Goal: Communication & Community: Answer question/provide support

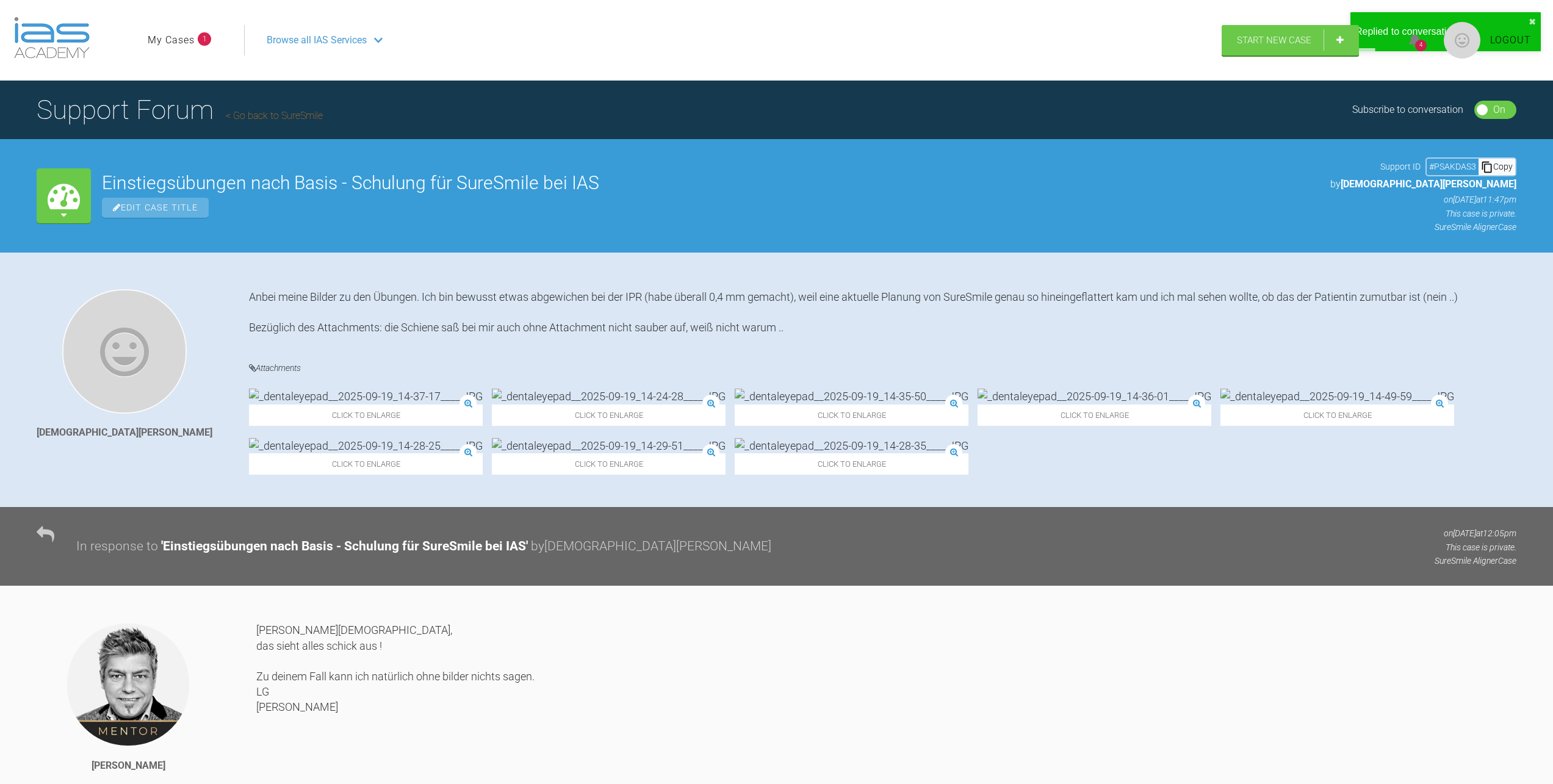
scroll to position [6868, 0]
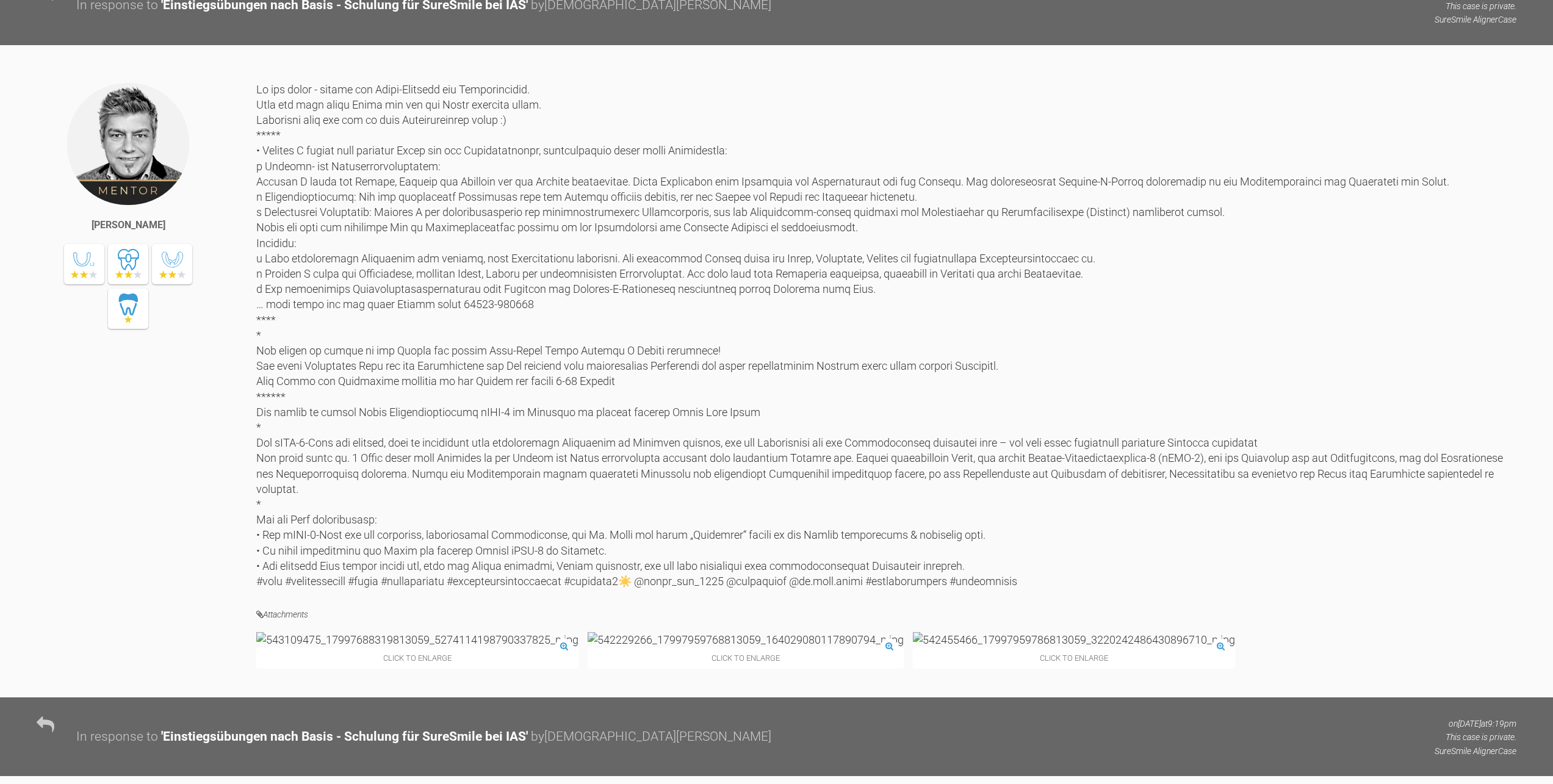
scroll to position [5648, 0]
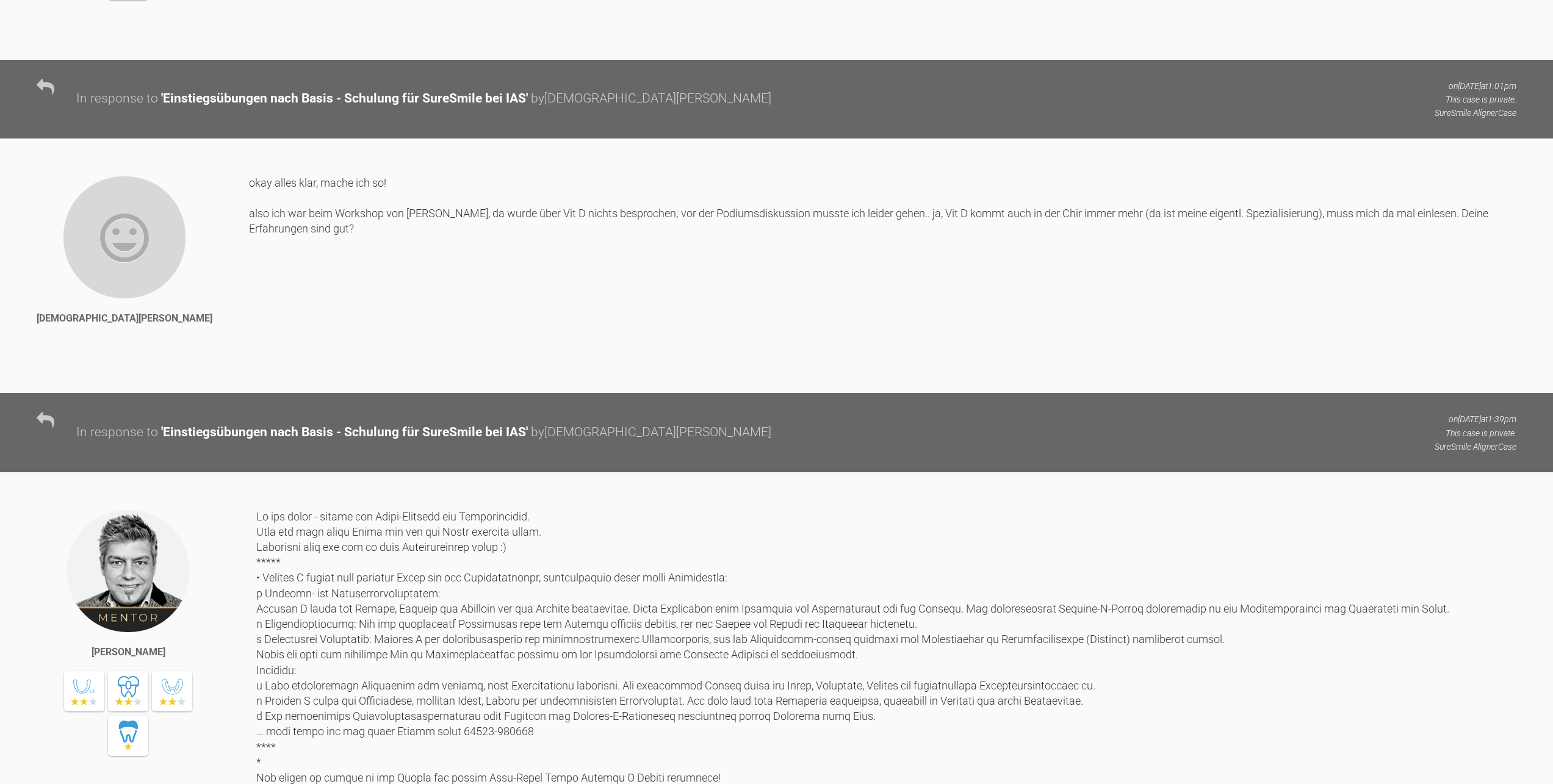
drag, startPoint x: 1552, startPoint y: 605, endPoint x: 1561, endPoint y: 600, distance: 10.3
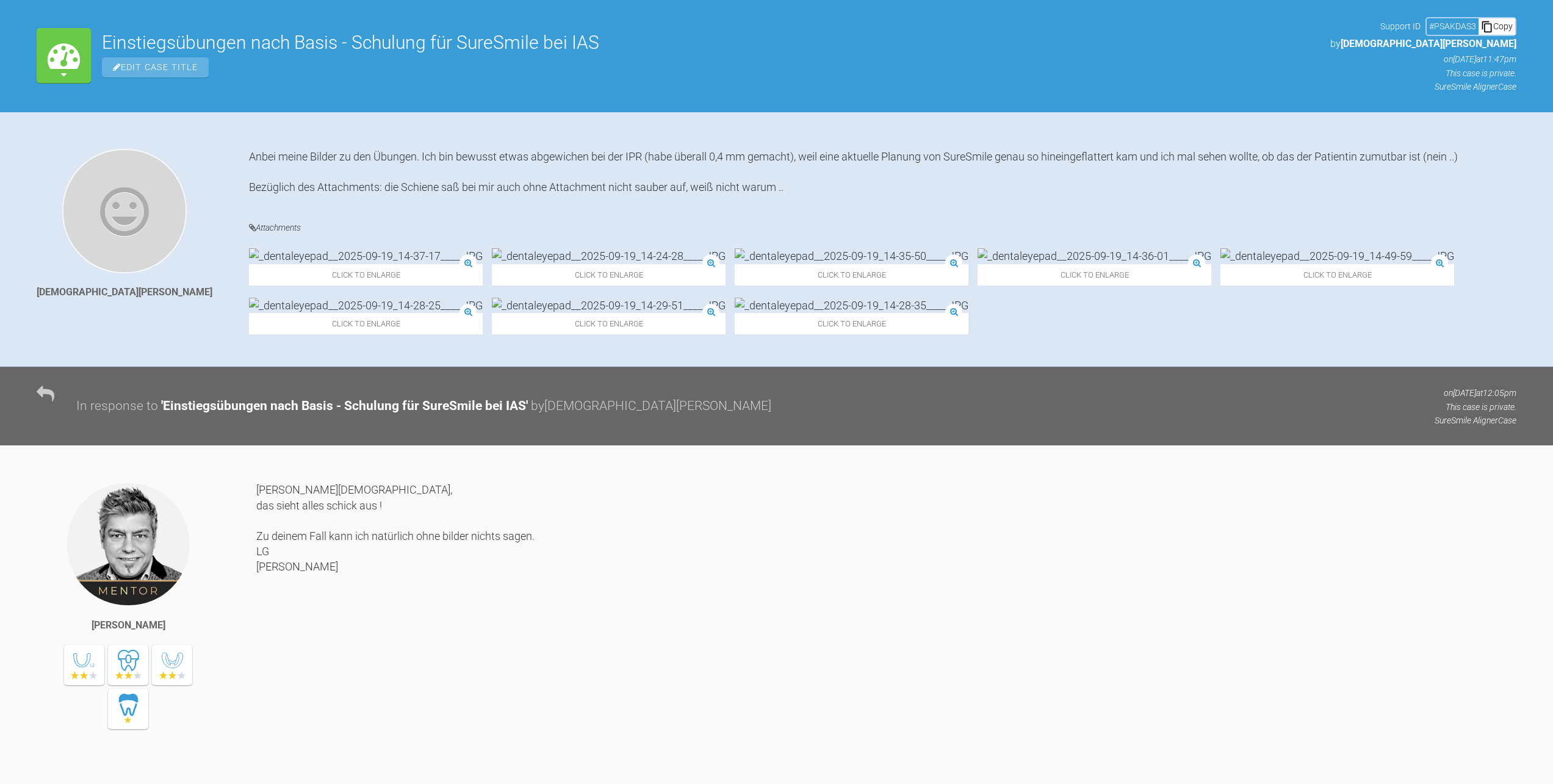
scroll to position [0, 0]
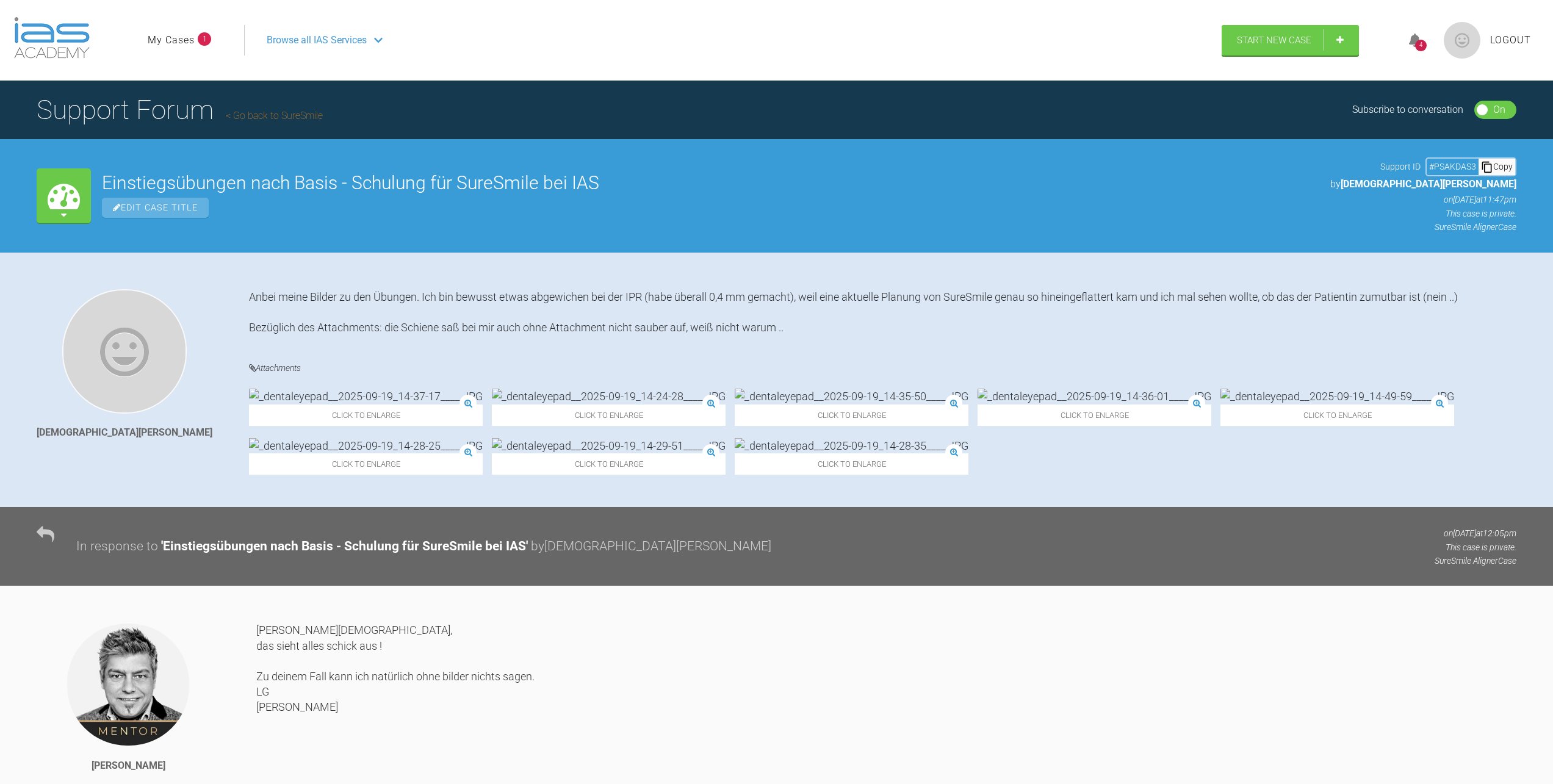
click at [1422, 37] on div "4" at bounding box center [1420, 41] width 46 height 29
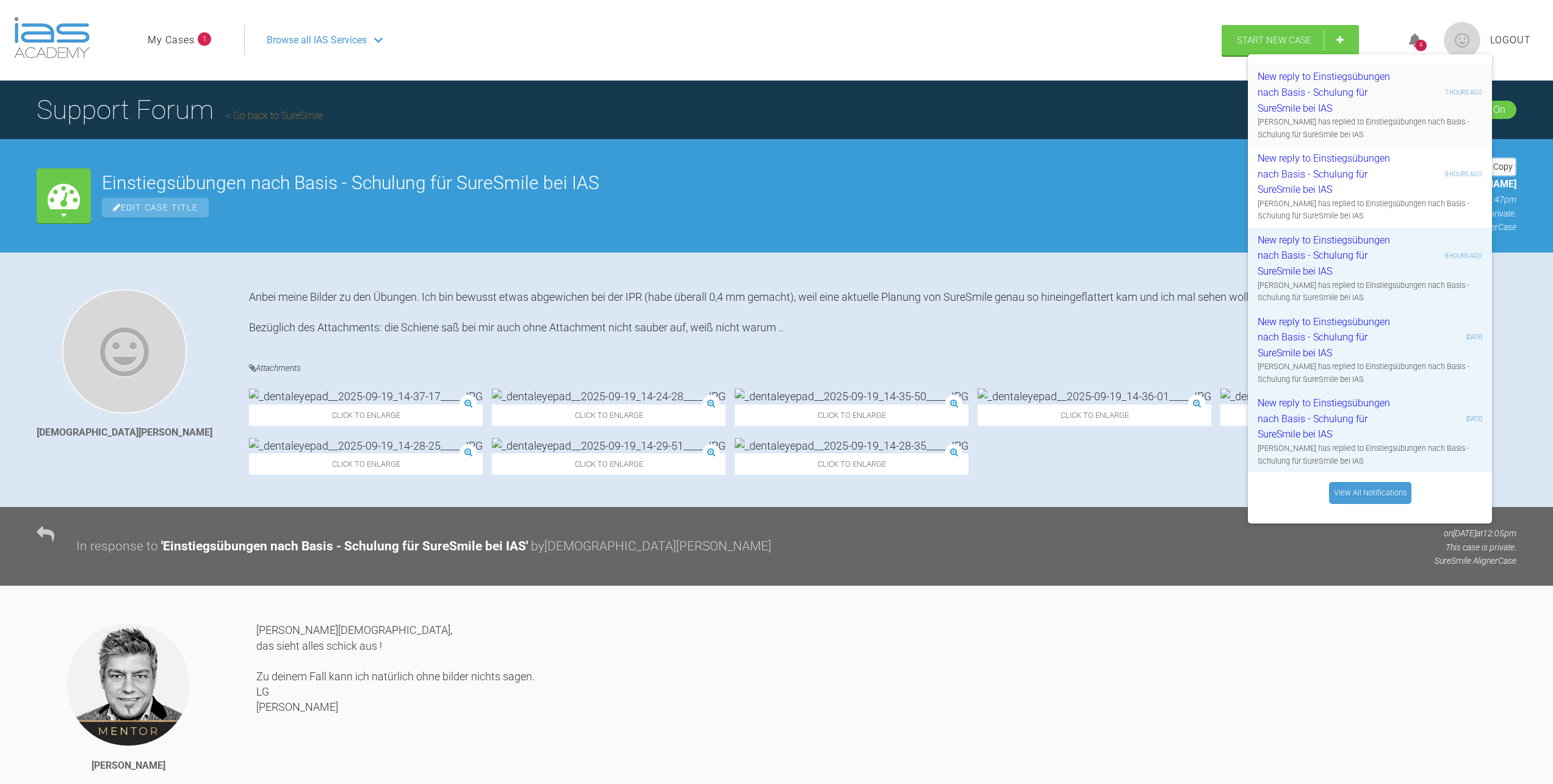
click at [1352, 91] on div "New reply to Einstiegsübungen nach Basis - Schulung für SureSmile bei IAS" at bounding box center [1330, 92] width 146 height 47
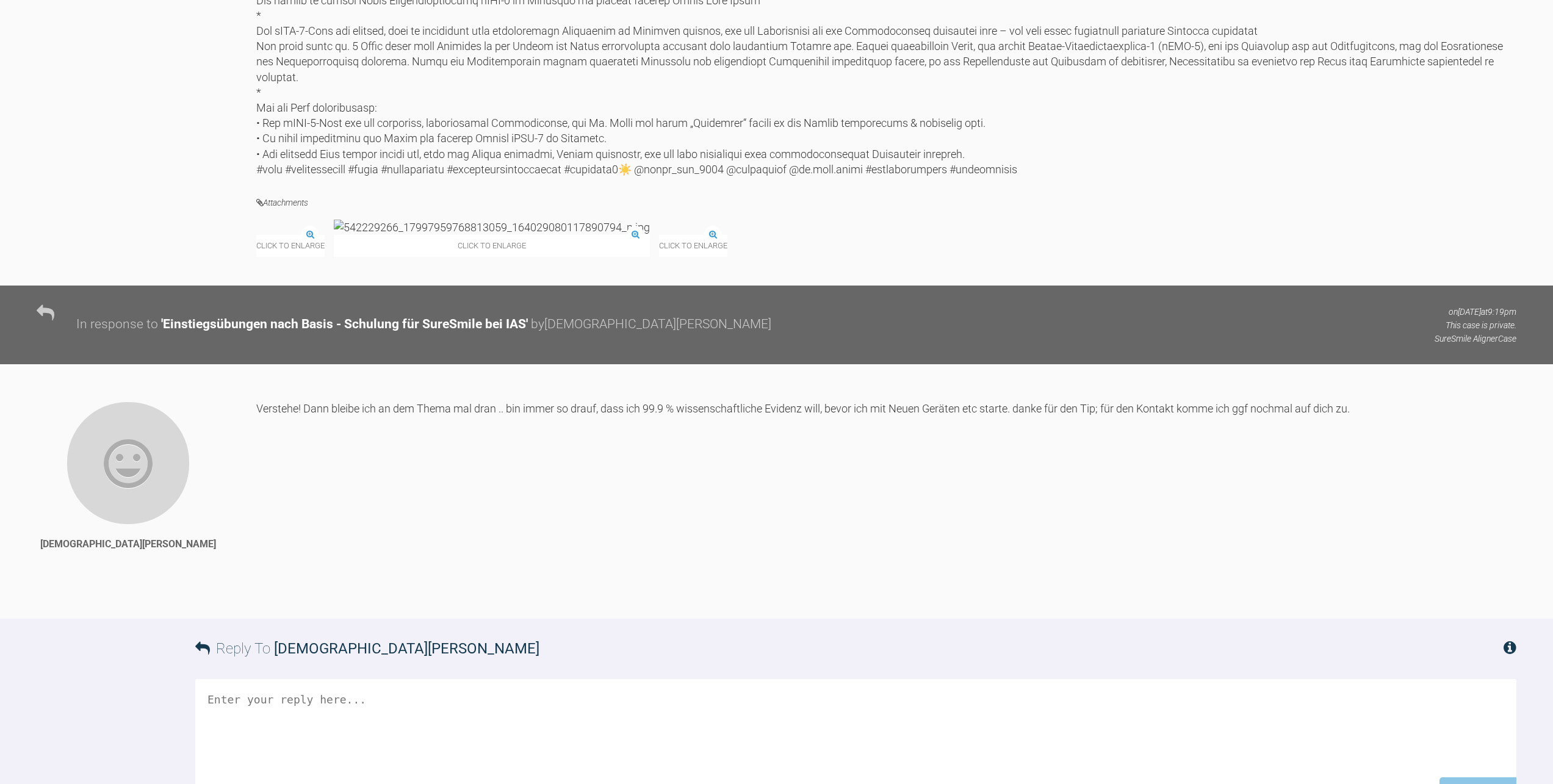
scroll to position [6327, 0]
